Goal: Information Seeking & Learning: Learn about a topic

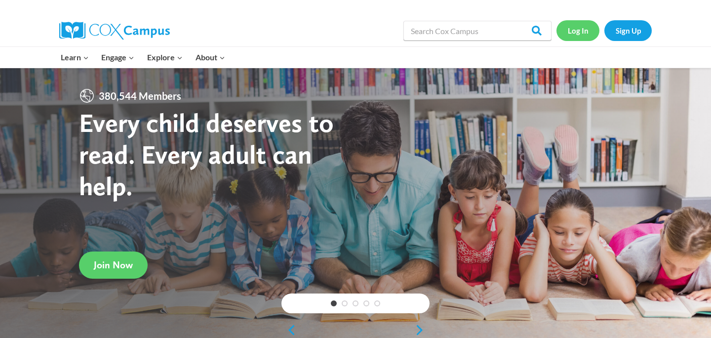
click at [572, 32] on link "Log In" at bounding box center [577, 30] width 43 height 20
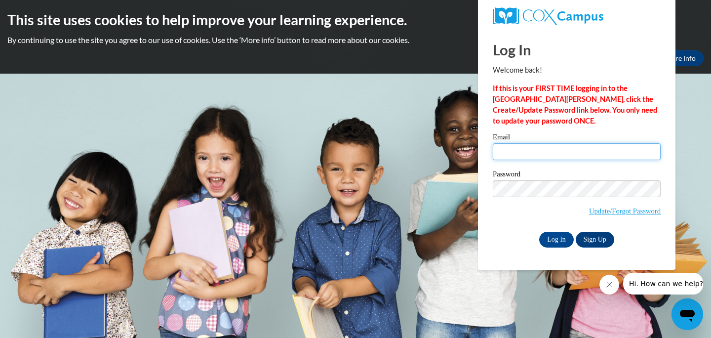
click at [550, 149] on input "Email" at bounding box center [577, 151] width 168 height 17
type input "goeldic@ripon.k12.wi.us"
click at [539, 232] on input "Log In" at bounding box center [556, 240] width 35 height 16
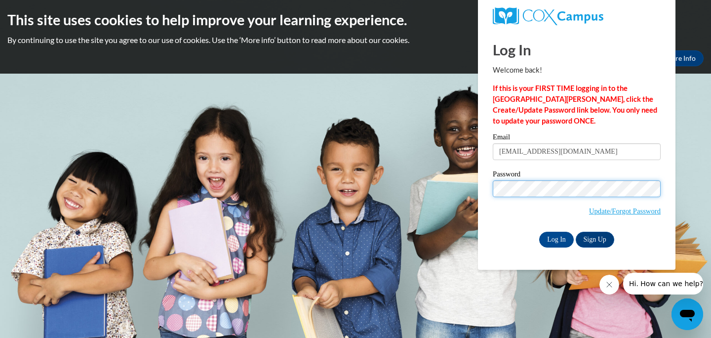
click at [539, 232] on input "Log In" at bounding box center [556, 240] width 35 height 16
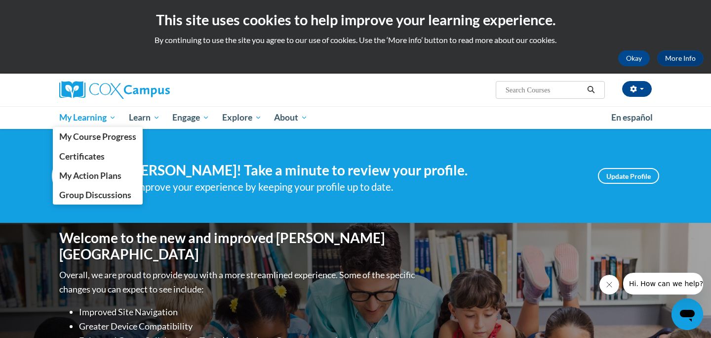
click at [99, 121] on span "My Learning" at bounding box center [87, 118] width 57 height 12
click at [97, 138] on span "My Course Progress" at bounding box center [97, 136] width 77 height 10
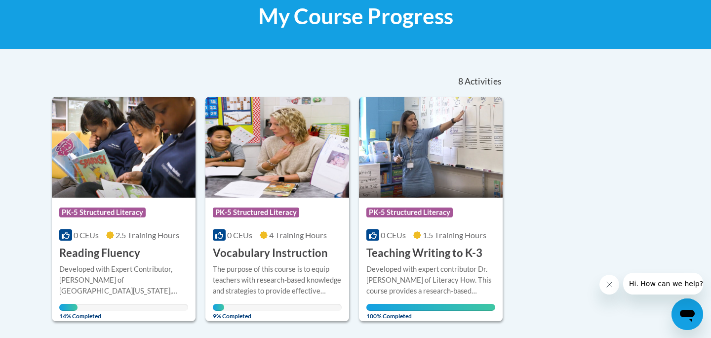
scroll to position [158, 0]
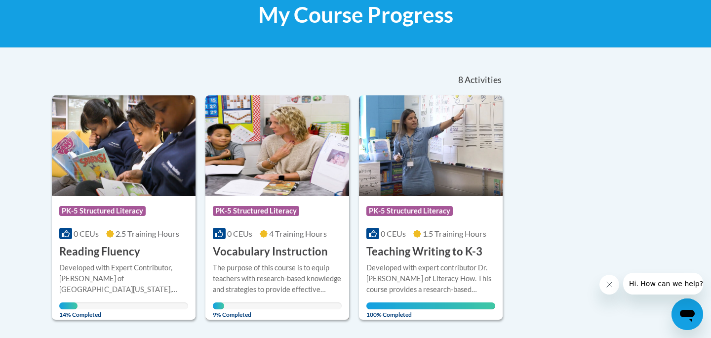
click at [293, 152] on img at bounding box center [277, 145] width 144 height 101
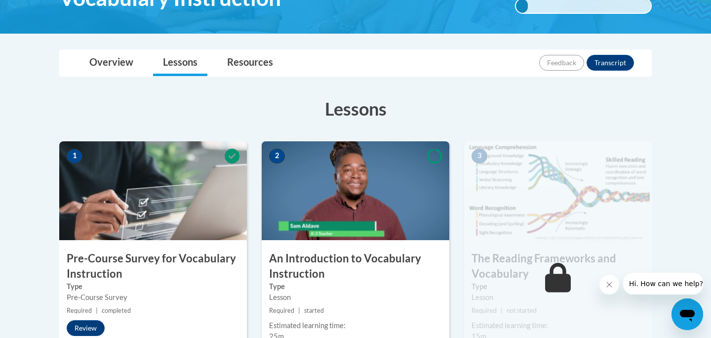
scroll to position [237, 0]
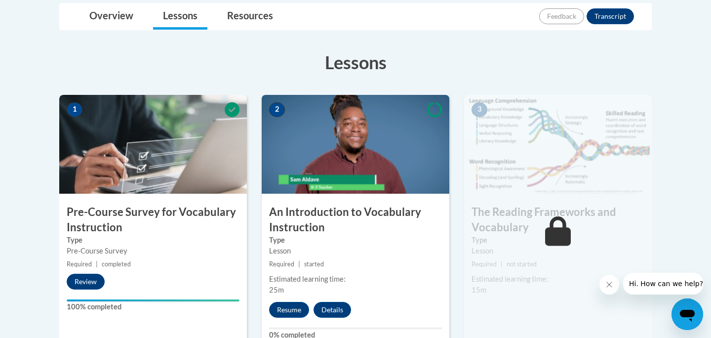
click at [389, 148] on img at bounding box center [356, 144] width 188 height 99
click at [299, 311] on button "Resume" at bounding box center [289, 310] width 40 height 16
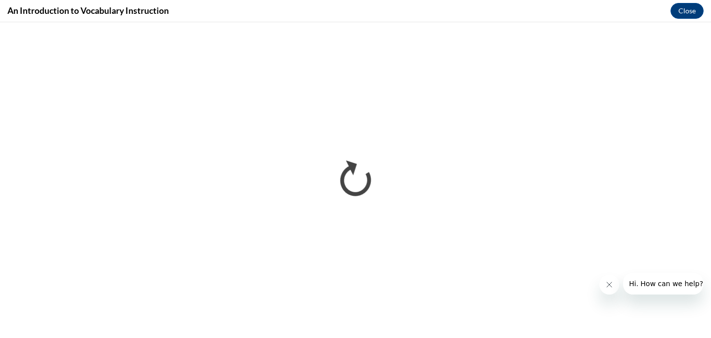
scroll to position [0, 0]
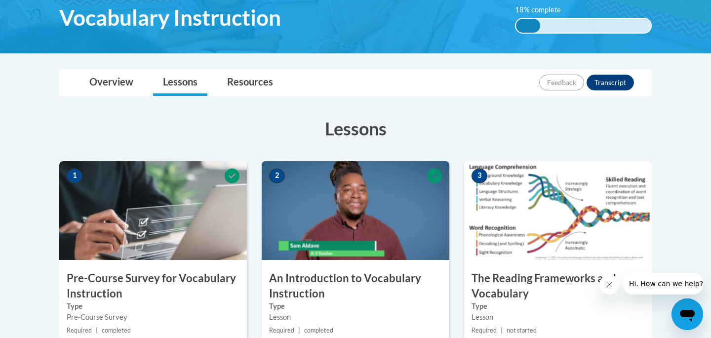
scroll to position [178, 0]
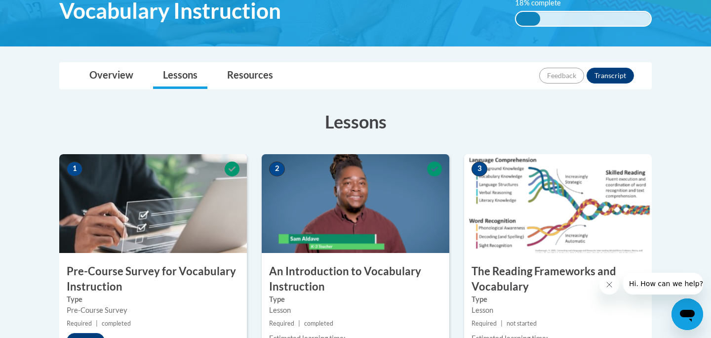
click at [606, 228] on img at bounding box center [558, 203] width 188 height 99
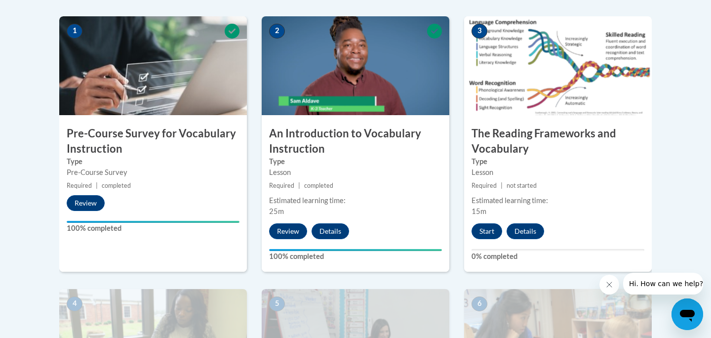
scroll to position [316, 0]
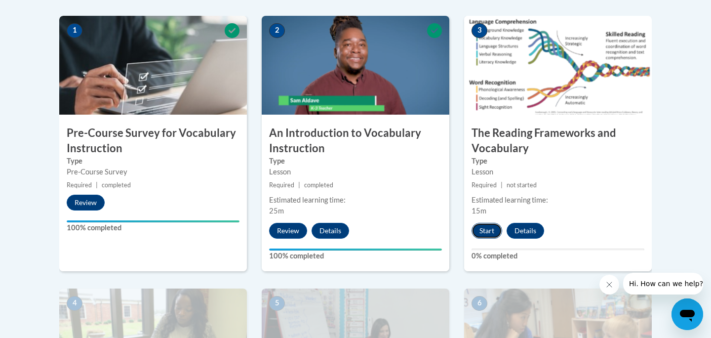
click at [492, 229] on button "Start" at bounding box center [487, 231] width 31 height 16
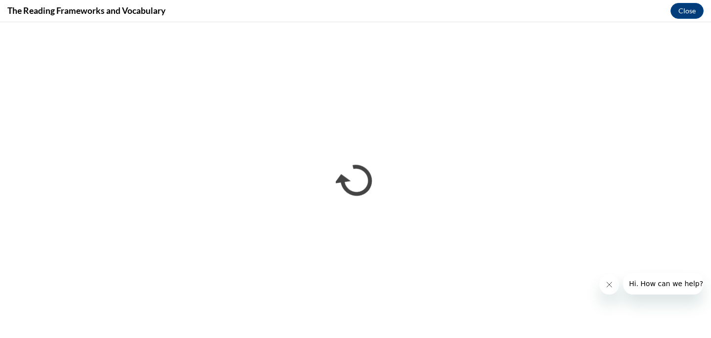
scroll to position [0, 0]
click at [711, 148] on iframe "</div></body> </html>" at bounding box center [355, 180] width 711 height 316
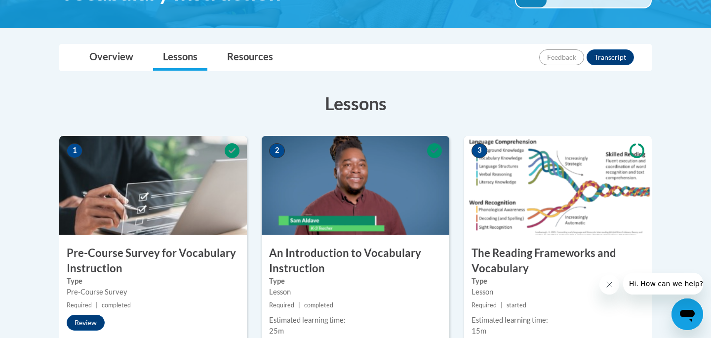
scroll to position [197, 0]
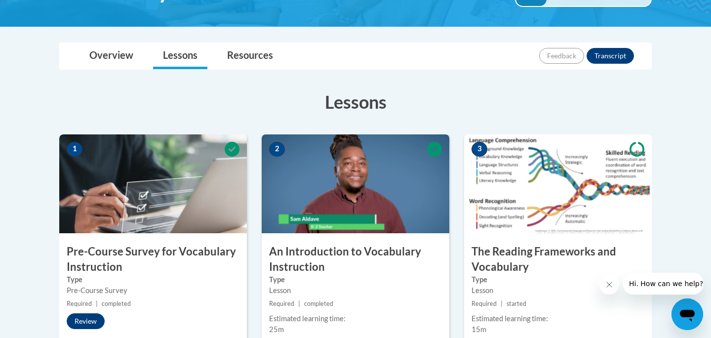
click at [397, 190] on img at bounding box center [356, 183] width 188 height 99
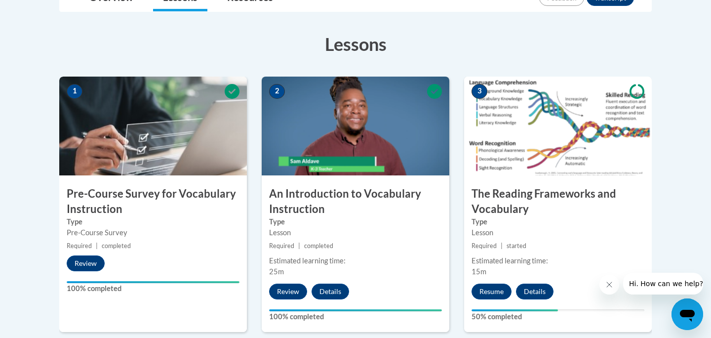
scroll to position [257, 0]
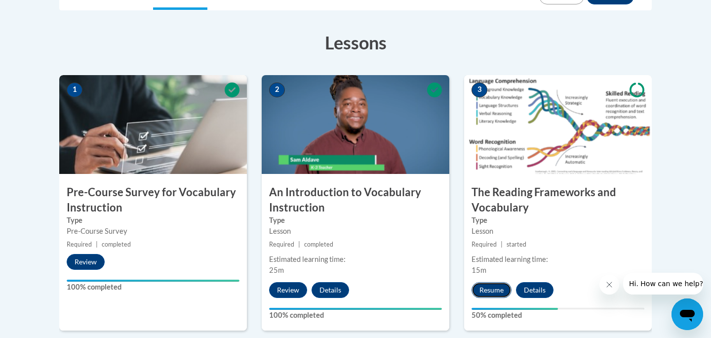
click at [495, 284] on button "Resume" at bounding box center [492, 290] width 40 height 16
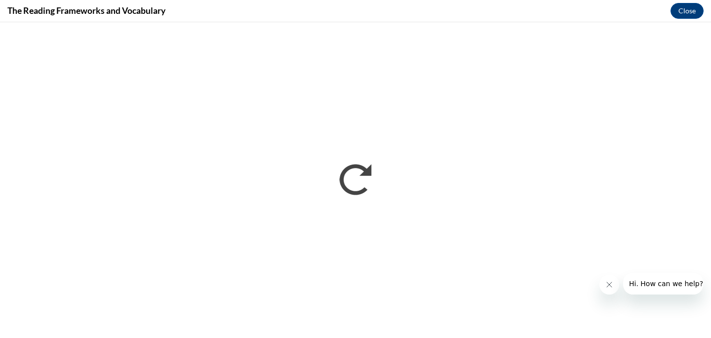
scroll to position [0, 0]
click at [711, 197] on iframe "</div></body> </html>" at bounding box center [355, 180] width 711 height 316
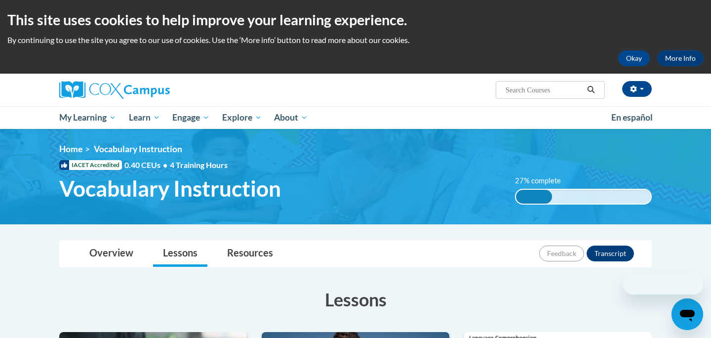
click at [687, 274] on div at bounding box center [651, 284] width 104 height 22
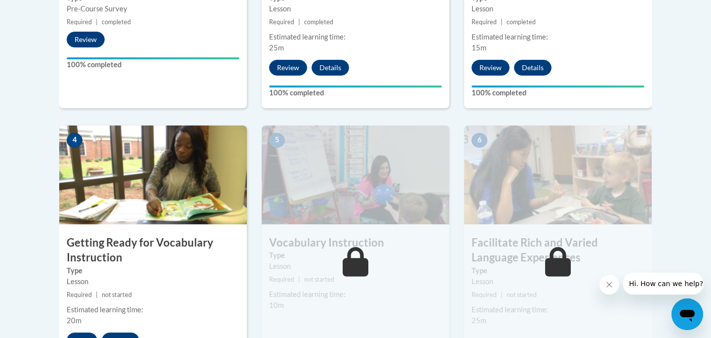
scroll to position [494, 0]
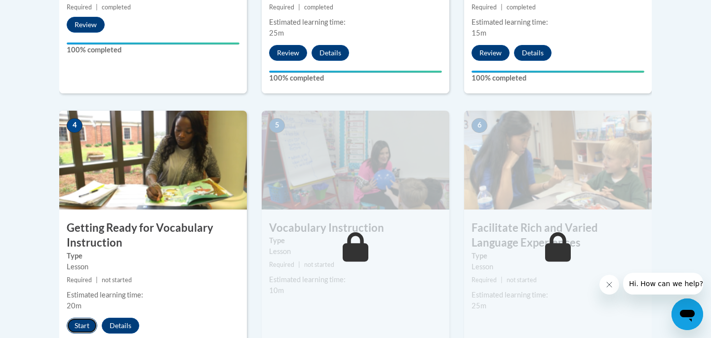
click at [86, 324] on button "Start" at bounding box center [82, 325] width 31 height 16
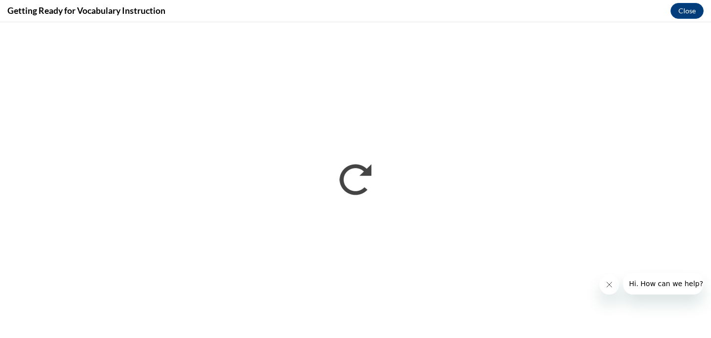
scroll to position [0, 0]
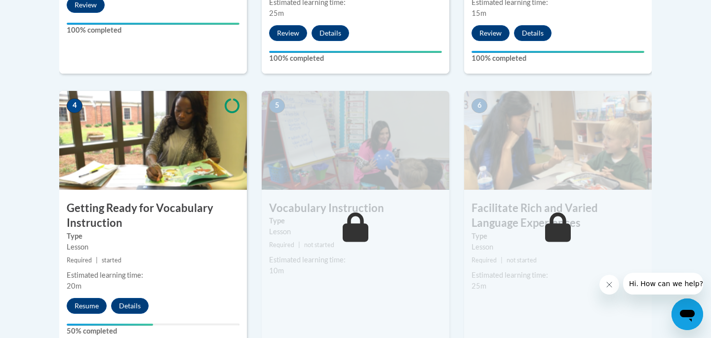
scroll to position [533, 0]
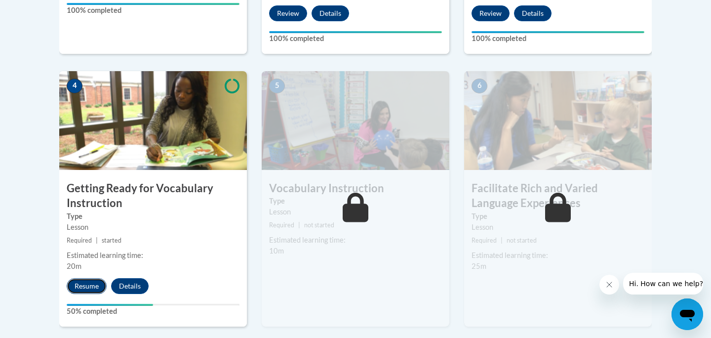
click at [88, 285] on button "Resume" at bounding box center [87, 286] width 40 height 16
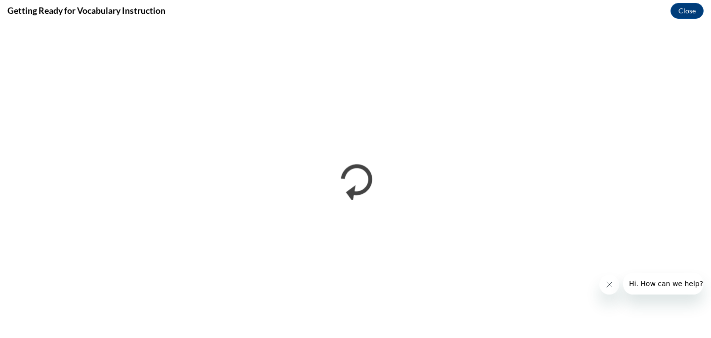
scroll to position [0, 0]
